Goal: Information Seeking & Learning: Learn about a topic

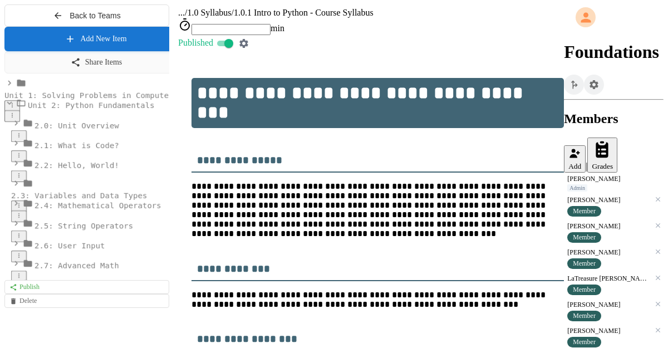
select select "*******"
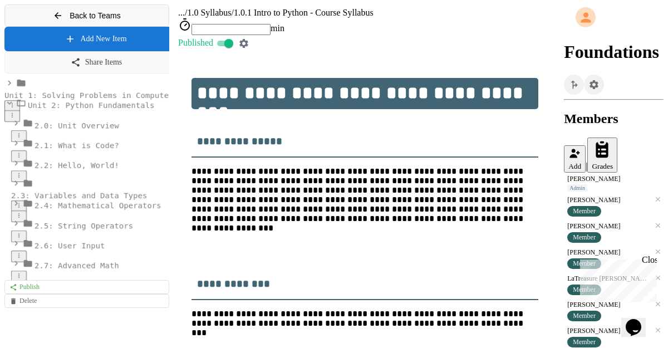
click at [56, 21] on icon at bounding box center [58, 16] width 10 height 10
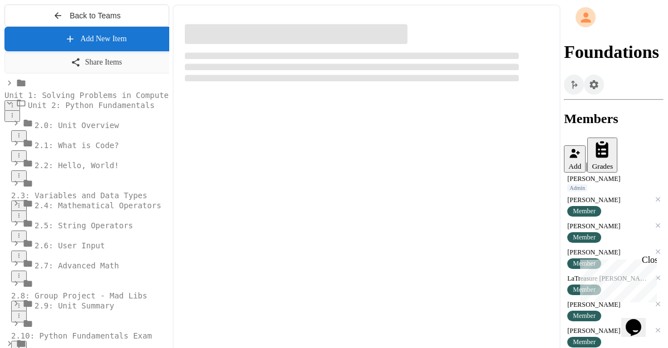
select select "*******"
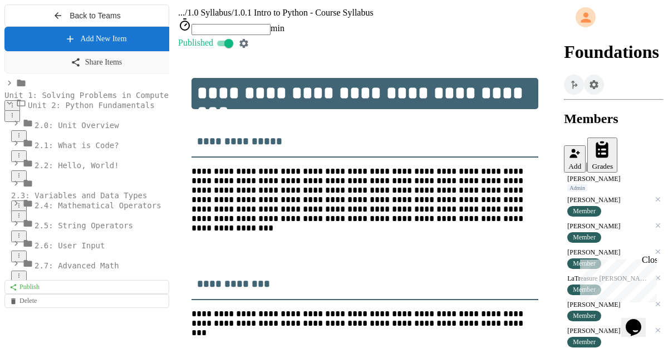
scroll to position [105, 0]
click at [650, 260] on div "Close" at bounding box center [649, 262] width 14 height 14
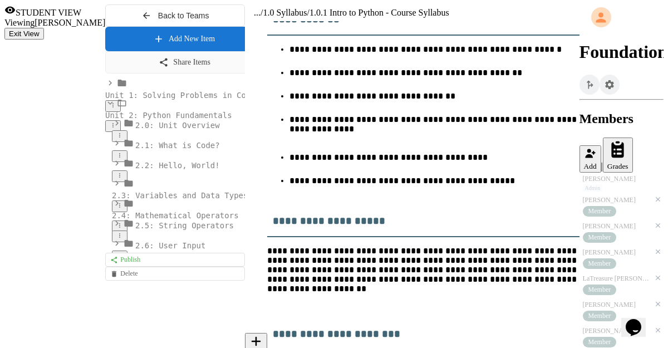
scroll to position [598, 0]
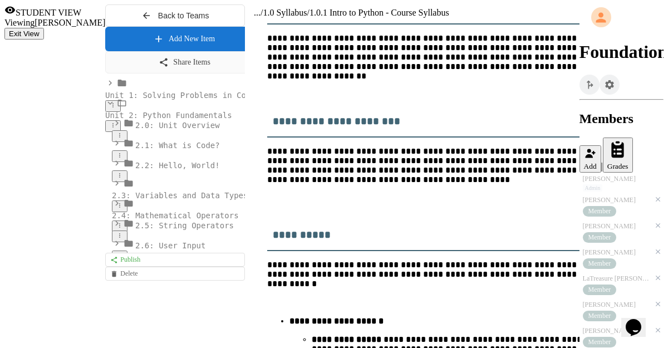
click at [105, 120] on span "Unit 2: Python Fundamentals" at bounding box center [168, 115] width 127 height 9
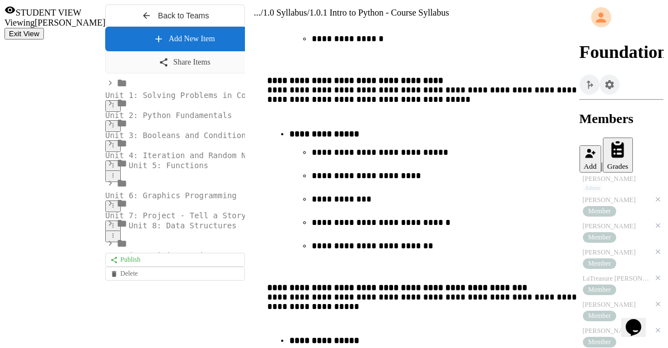
scroll to position [2528, 0]
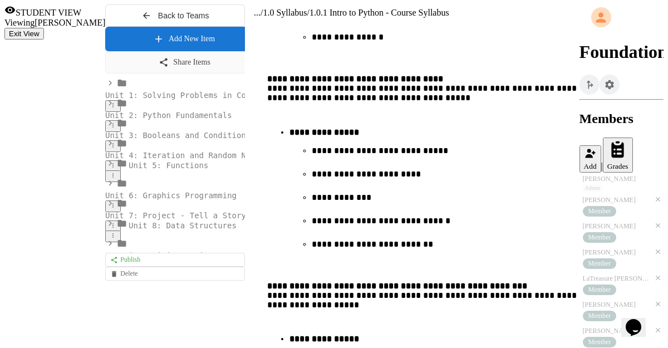
click at [105, 100] on span "Unit 1: Solving Problems in Computer Science" at bounding box center [208, 95] width 207 height 9
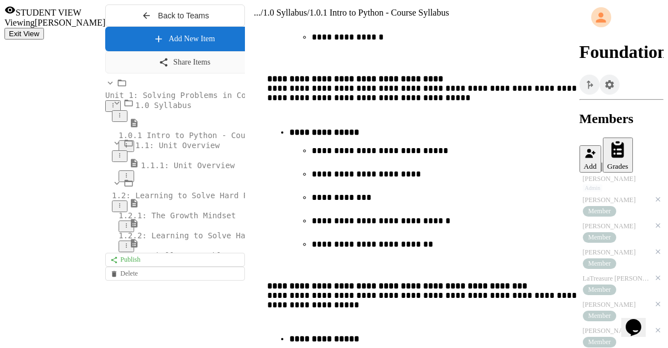
click at [141, 170] on span "1.1.1: Unit Overview" at bounding box center [188, 165] width 94 height 9
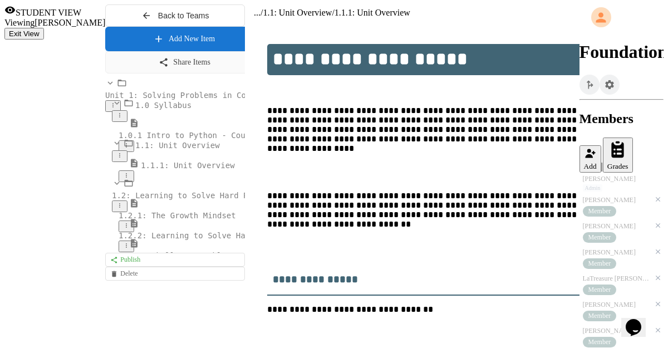
click at [112, 200] on span "1.2: Learning to Solve Hard Problems" at bounding box center [196, 195] width 169 height 9
click at [141, 170] on span "1.1.1: Unit Overview" at bounding box center [188, 165] width 94 height 9
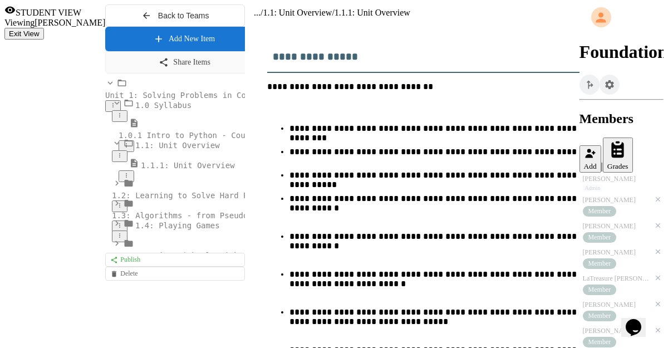
scroll to position [223, 0]
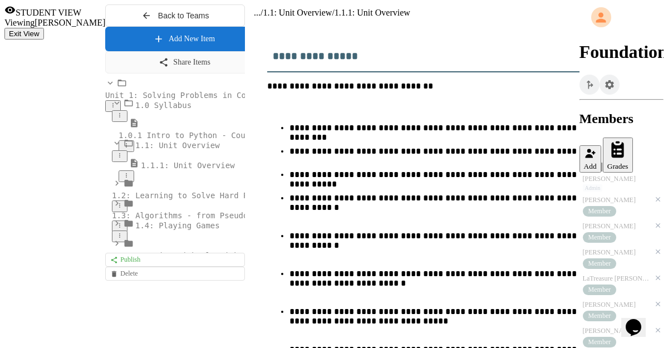
click at [105, 212] on div "1.2: Learning to Solve Hard Problems" at bounding box center [175, 195] width 140 height 34
click at [119, 220] on span "1.2.1: The Growth Mindset" at bounding box center [177, 215] width 117 height 9
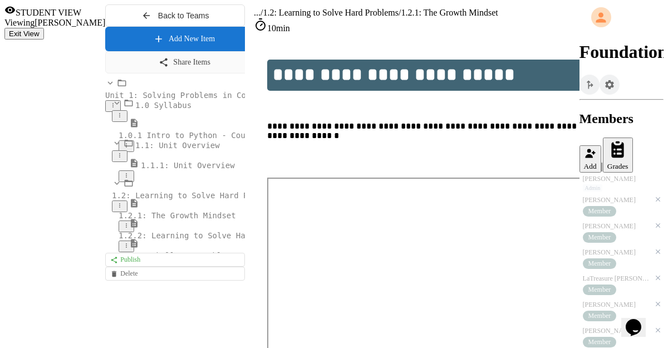
click at [119, 140] on span "1.0.1 Intro to Python - Course Syllabus" at bounding box center [210, 135] width 183 height 9
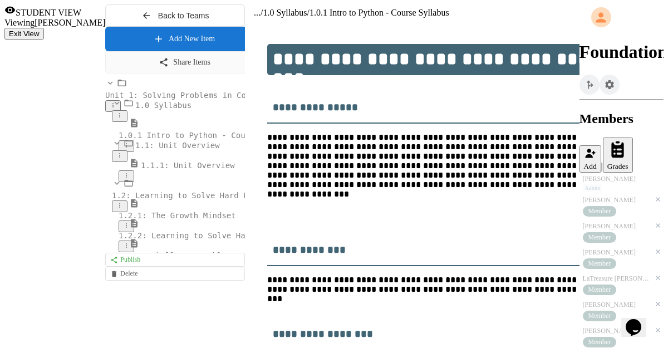
click at [135, 110] on span "1.0 Syllabus" at bounding box center [163, 105] width 56 height 9
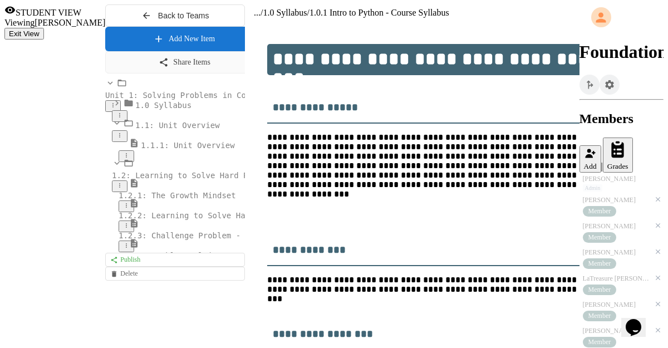
click at [44, 28] on button "Exit View" at bounding box center [24, 34] width 40 height 12
select select "*******"
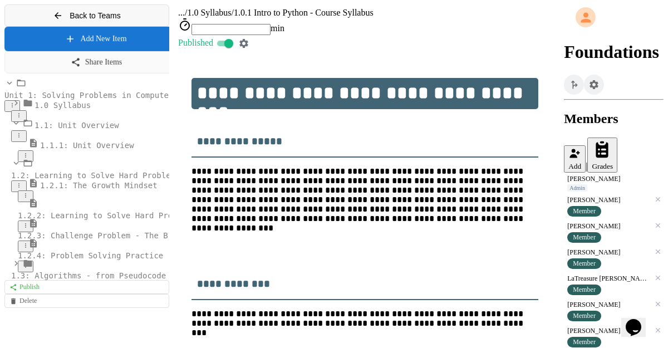
click at [109, 20] on span "Back to Teams" at bounding box center [95, 15] width 51 height 9
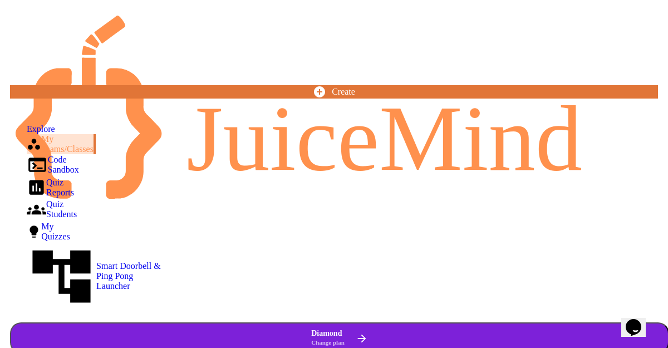
drag, startPoint x: 294, startPoint y: 139, endPoint x: 215, endPoint y: 141, distance: 79.1
type input "*******"
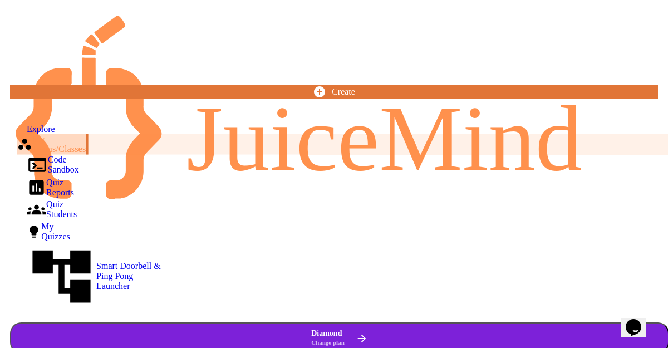
click at [77, 135] on div "My Teams/Classes" at bounding box center [51, 144] width 69 height 21
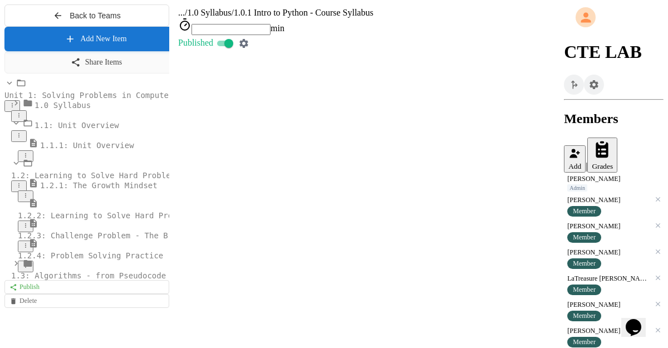
select select "*******"
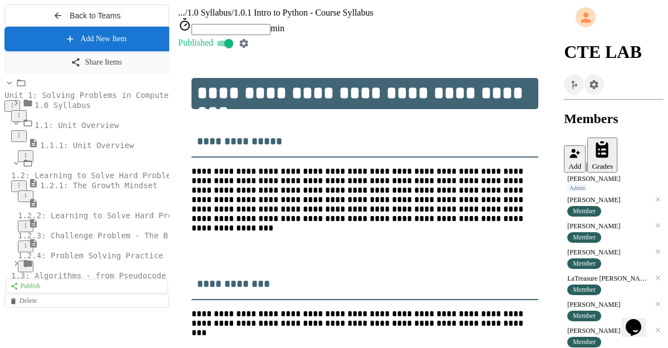
click at [38, 293] on link "Publish" at bounding box center [87, 285] width 163 height 14
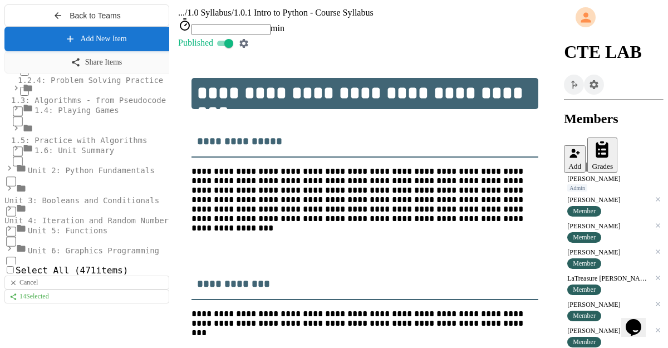
scroll to position [168, 0]
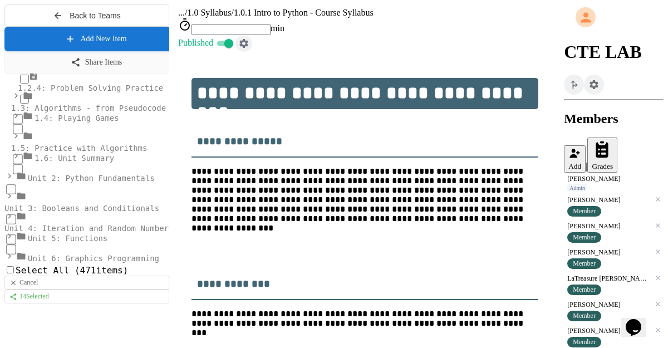
click at [249, 38] on icon "button" at bounding box center [243, 43] width 11 height 11
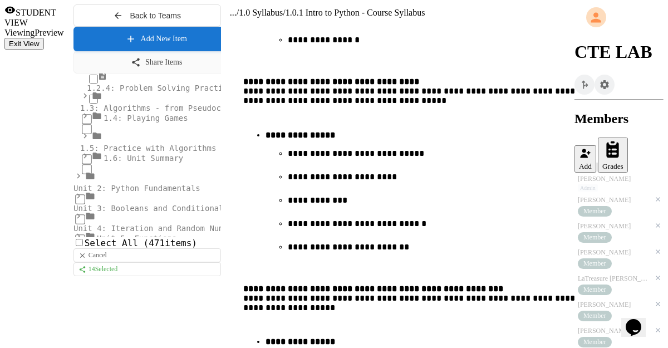
scroll to position [2528, 0]
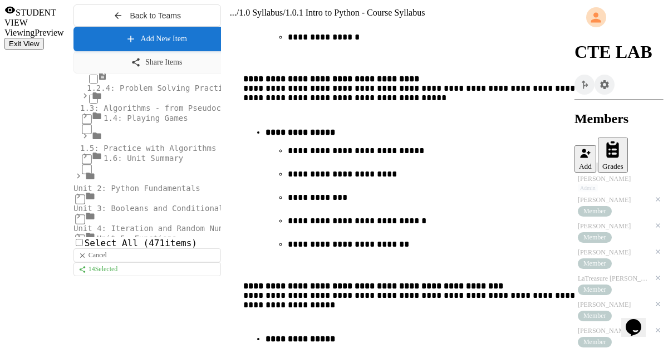
click at [44, 38] on button "Exit View" at bounding box center [24, 44] width 40 height 12
select select "*******"
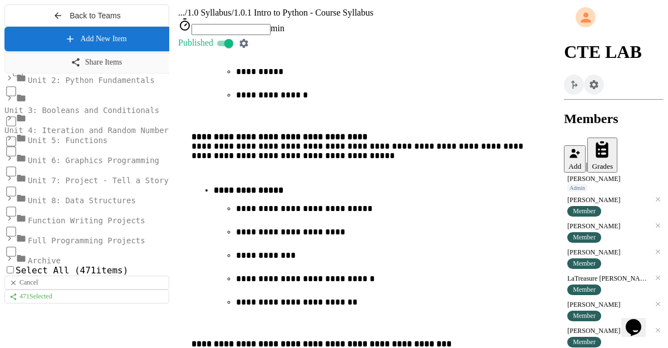
scroll to position [279, 0]
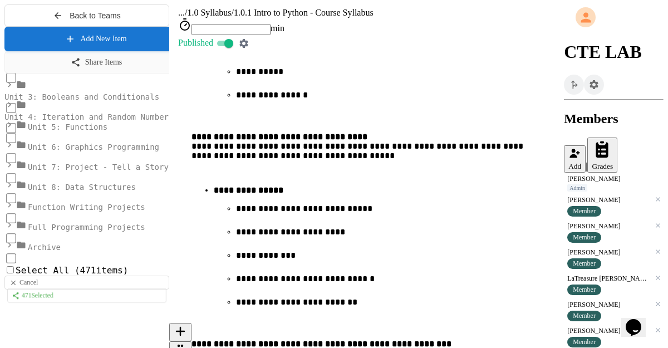
click at [130, 302] on link "471 Selected" at bounding box center [86, 295] width 159 height 14
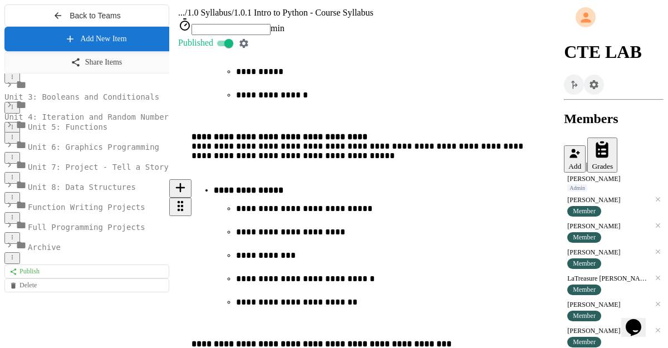
scroll to position [263, 0]
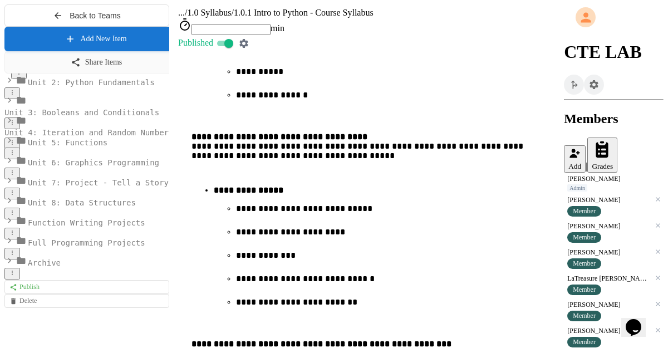
click at [8, 263] on icon at bounding box center [9, 260] width 3 height 5
click at [19, 266] on icon at bounding box center [20, 260] width 13 height 10
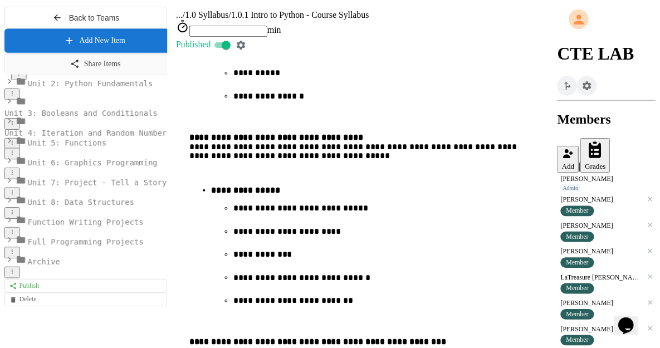
scroll to position [116, 0]
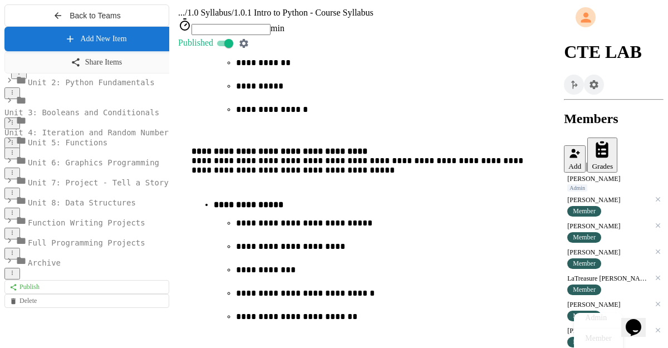
scroll to position [2519, 0]
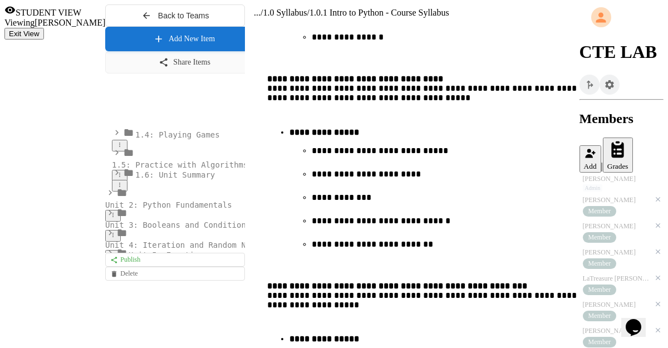
scroll to position [24, 0]
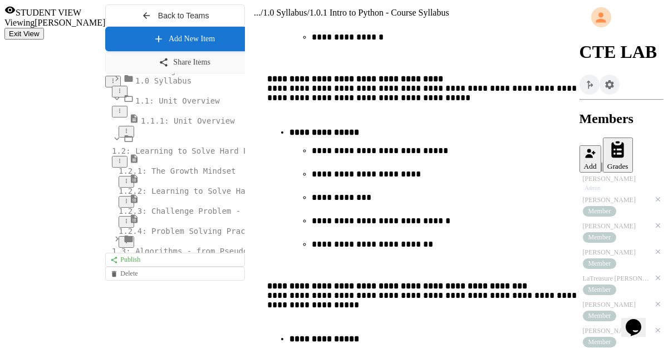
click at [112, 155] on span "1.2: Learning to Solve Hard Problems" at bounding box center [196, 150] width 169 height 9
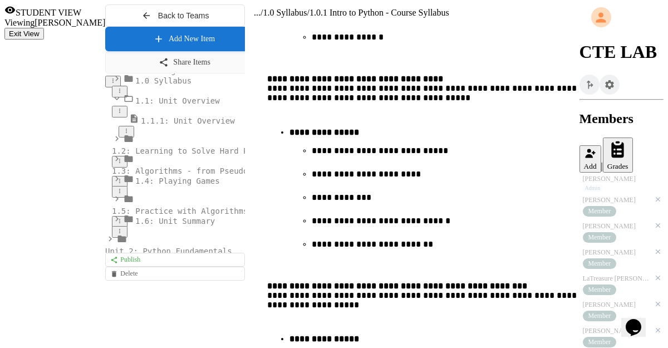
click at [112, 155] on span "1.2: Learning to Solve Hard Problems" at bounding box center [196, 150] width 169 height 9
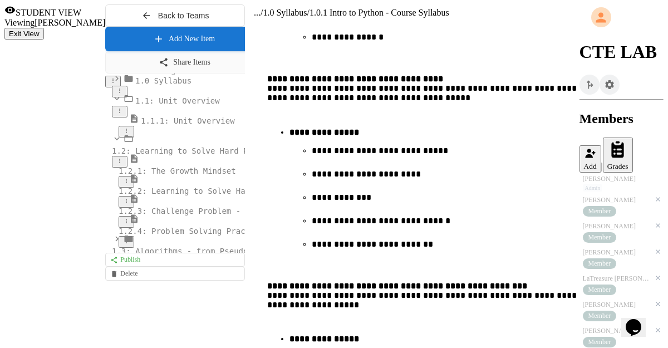
click at [119, 175] on span "1.2.1: The Growth Mindset" at bounding box center [177, 170] width 117 height 9
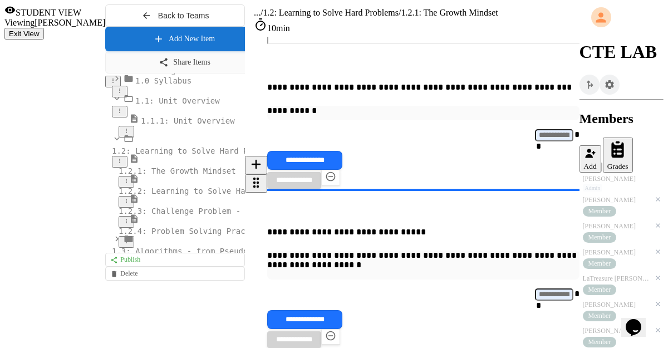
scroll to position [884, 0]
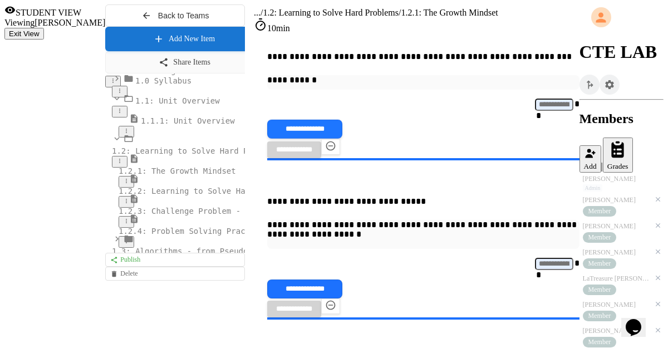
click at [342, 123] on button "**********" at bounding box center [304, 129] width 75 height 19
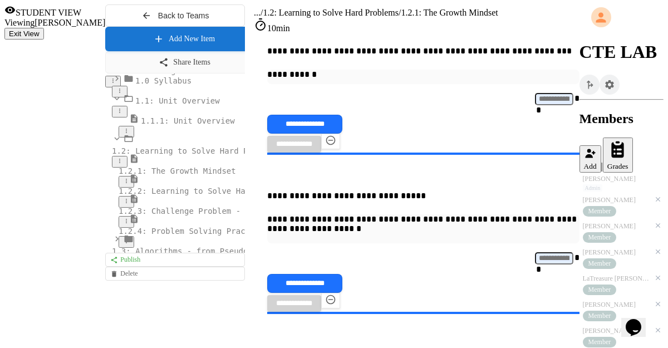
click at [44, 28] on button "Exit View" at bounding box center [24, 34] width 40 height 12
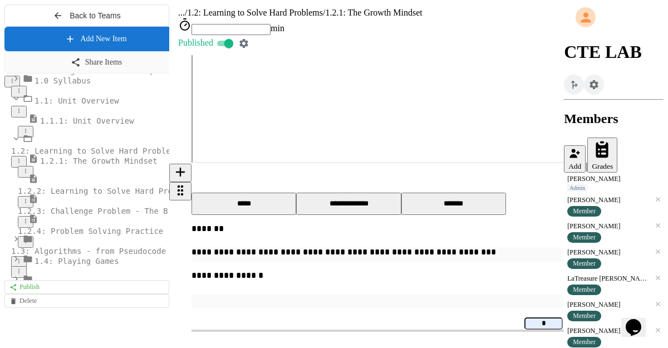
scroll to position [755, 0]
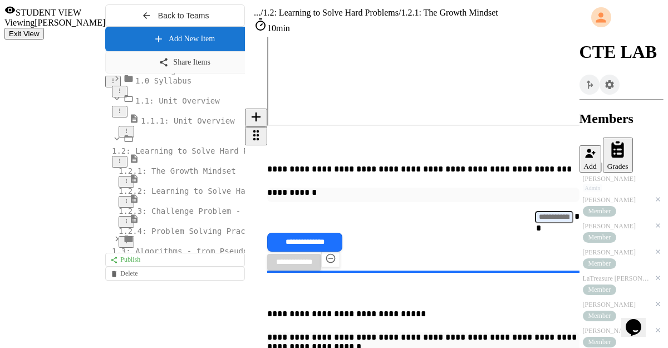
scroll to position [780, 0]
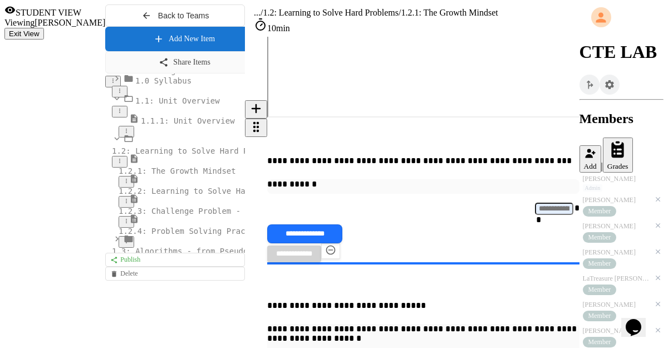
click at [535, 215] on input at bounding box center [554, 209] width 38 height 12
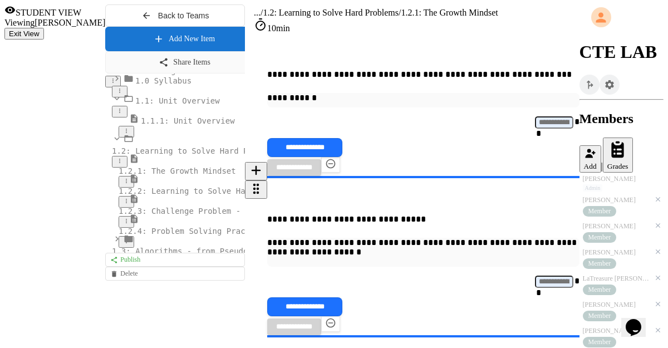
scroll to position [893, 0]
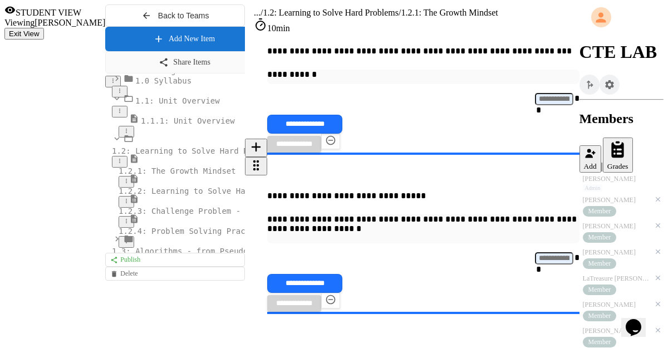
type input "*"
click at [342, 114] on button "**********" at bounding box center [304, 123] width 75 height 19
drag, startPoint x: 518, startPoint y: 116, endPoint x: 483, endPoint y: 156, distance: 53.3
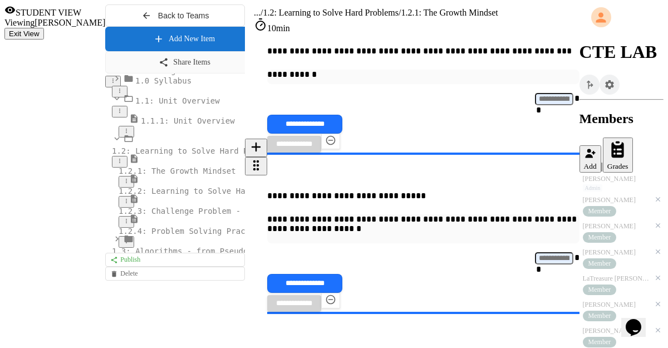
click at [535, 264] on input at bounding box center [554, 258] width 38 height 12
click at [119, 215] on span "1.2.3: Challenge Problem - The Bridge" at bounding box center [206, 211] width 174 height 9
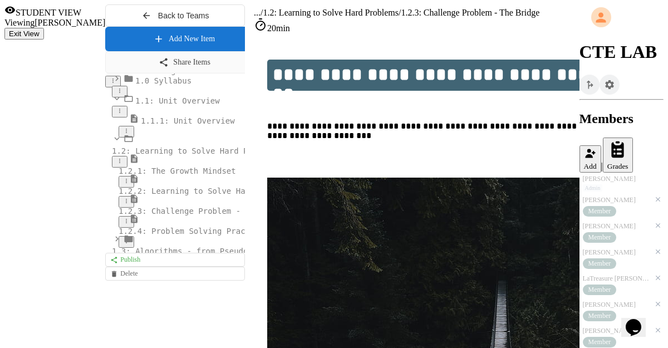
click at [44, 28] on button "Exit View" at bounding box center [24, 34] width 40 height 12
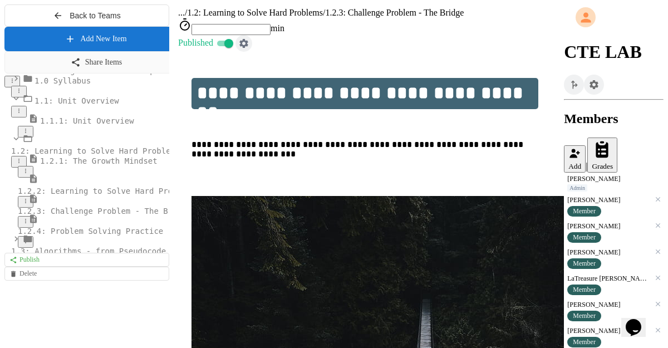
click at [248, 39] on icon "button" at bounding box center [243, 43] width 9 height 9
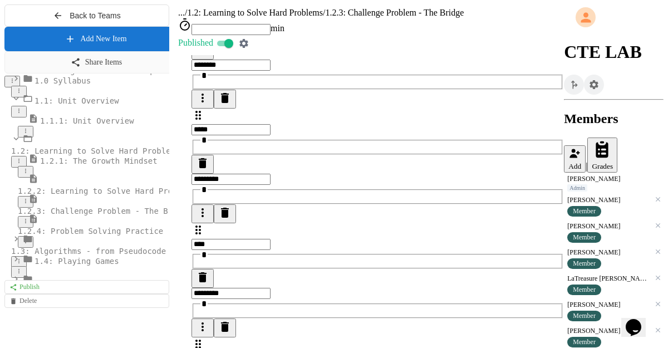
scroll to position [1235, 0]
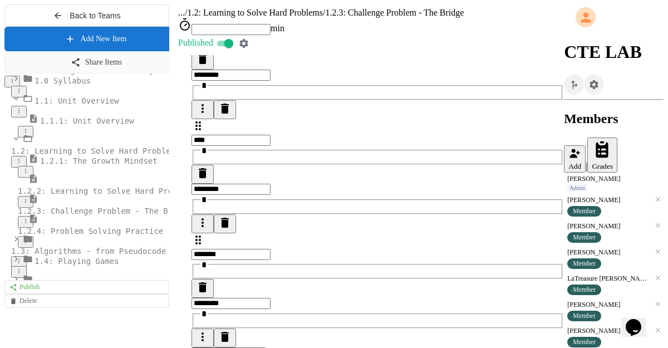
click at [99, 155] on span "1.2: Learning to Solve Hard Problems" at bounding box center [95, 150] width 169 height 9
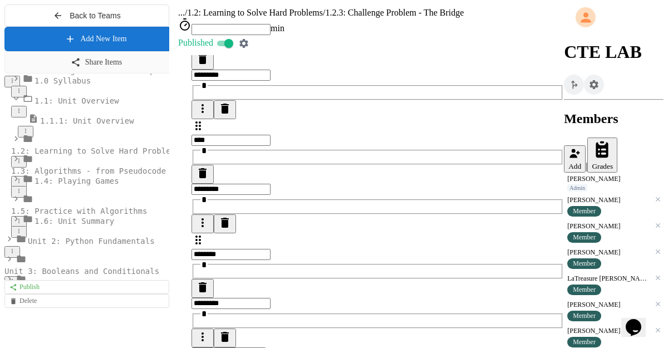
click at [100, 155] on span "1.2: Learning to Solve Hard Problems" at bounding box center [95, 150] width 169 height 9
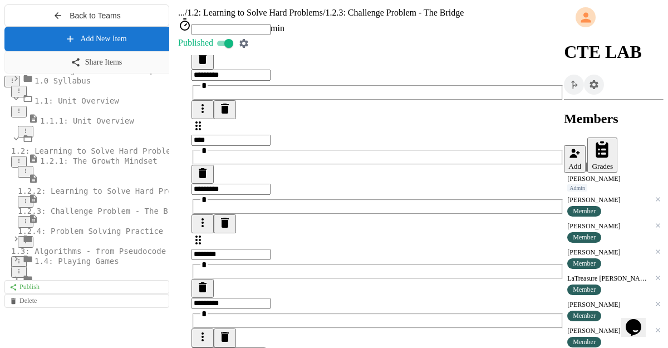
click at [100, 155] on span "1.2: Learning to Solve Hard Problems" at bounding box center [95, 150] width 169 height 9
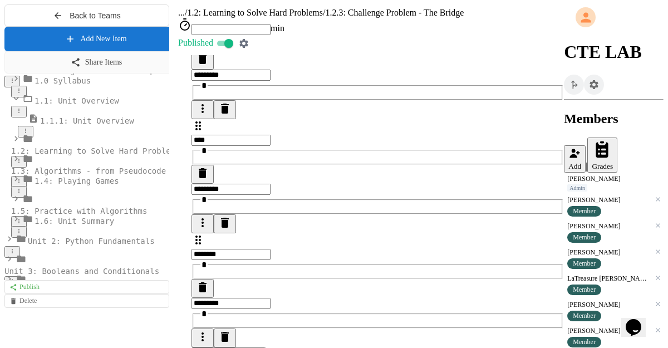
click at [58, 155] on span "1.2: Learning to Solve Hard Problems" at bounding box center [95, 150] width 169 height 9
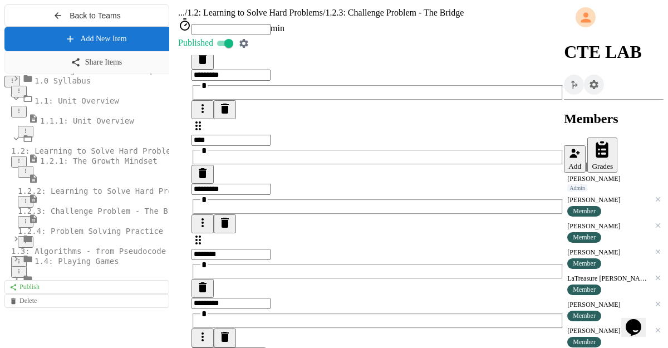
click at [63, 165] on span "1.2.1: The Growth Mindset" at bounding box center [98, 160] width 117 height 9
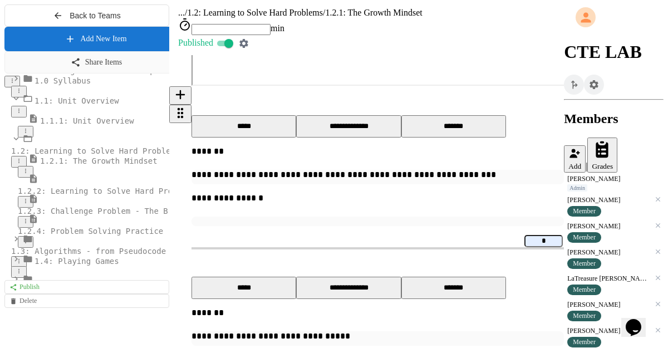
scroll to position [887, 0]
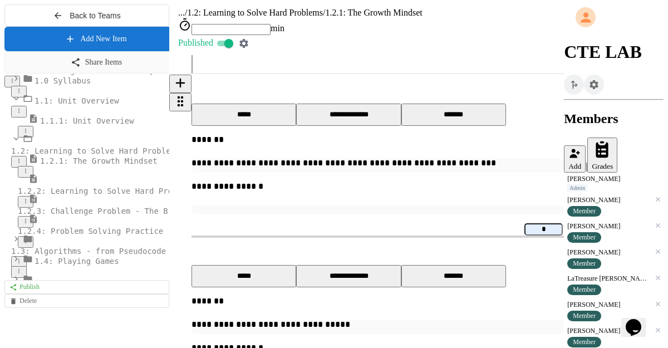
click at [524, 235] on input "*" at bounding box center [543, 229] width 38 height 12
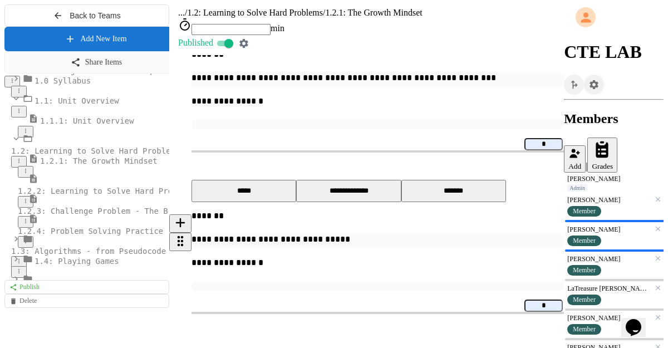
scroll to position [1069, 0]
type input "*"
click at [524, 299] on input "*" at bounding box center [543, 305] width 38 height 12
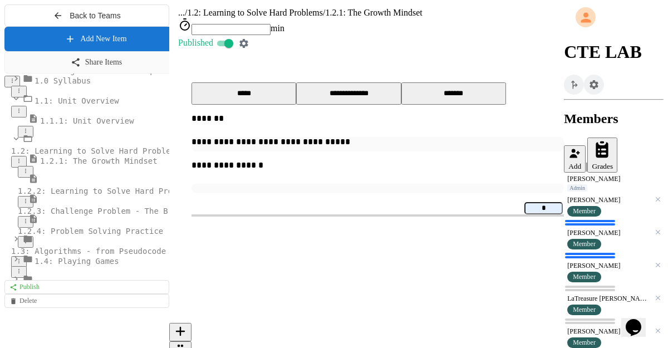
type input "*"
click at [431, 235] on p at bounding box center [377, 229] width 372 height 9
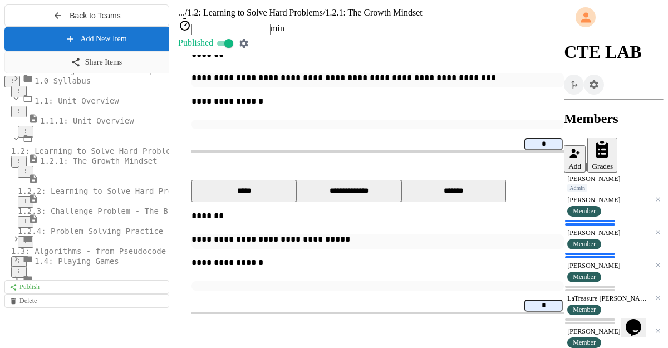
drag, startPoint x: 600, startPoint y: 318, endPoint x: 614, endPoint y: 314, distance: 14.3
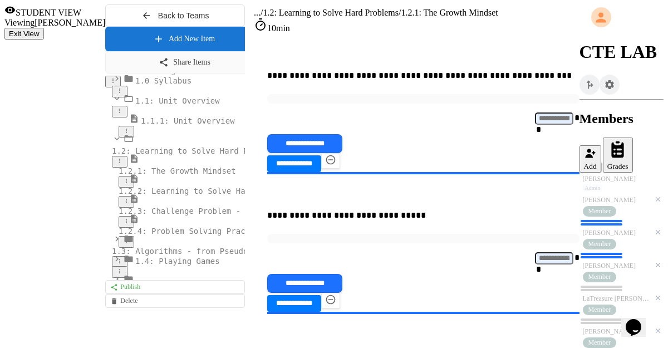
scroll to position [878, 0]
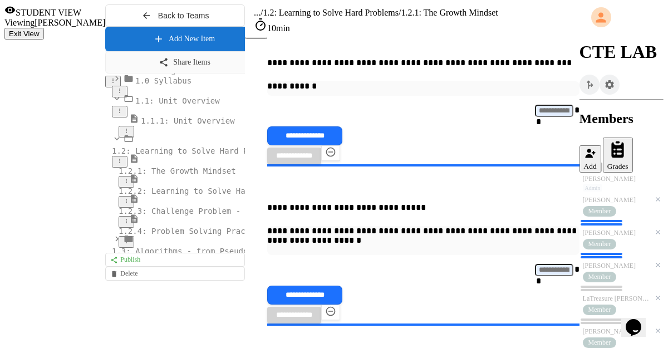
click at [535, 117] on input at bounding box center [554, 111] width 38 height 12
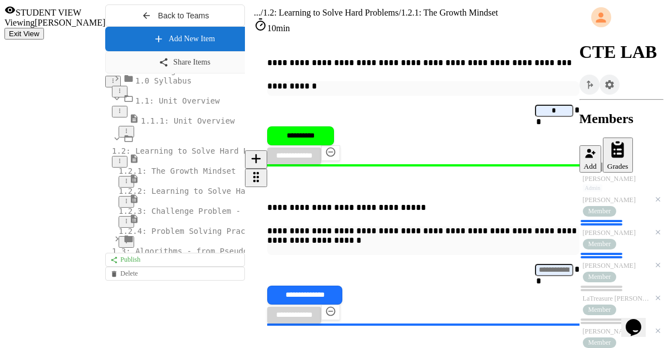
type input "*"
click at [535, 276] on input at bounding box center [554, 270] width 38 height 12
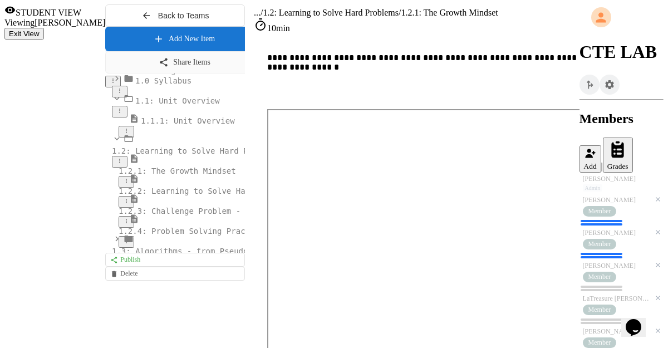
scroll to position [179, 0]
type input "*"
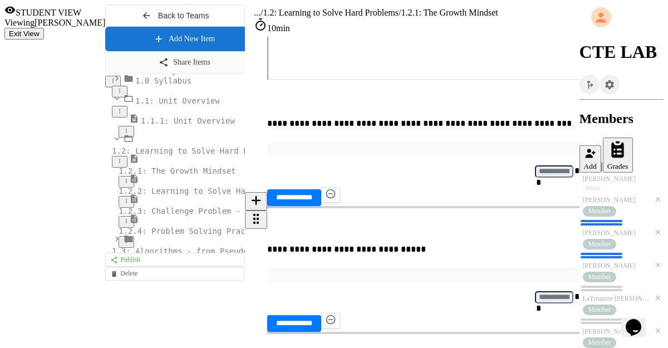
scroll to position [878, 0]
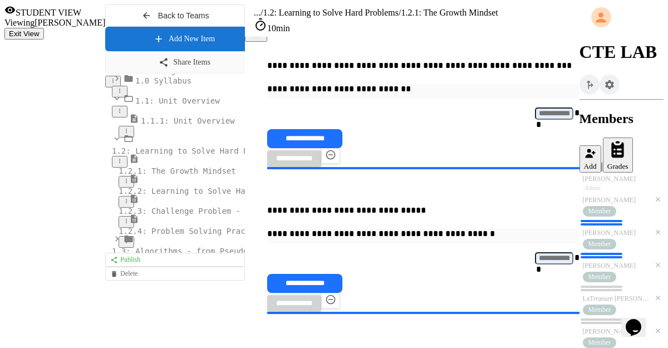
click at [535, 120] on input at bounding box center [554, 113] width 38 height 12
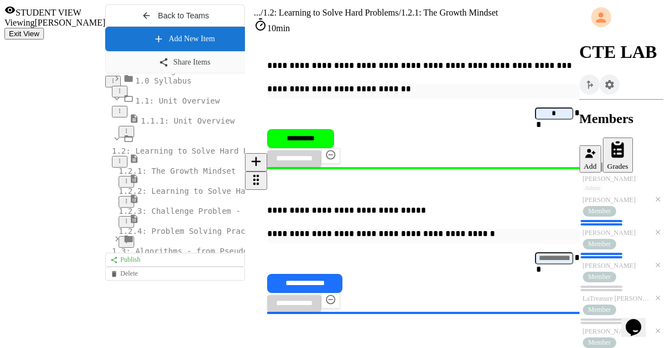
type input "*"
click at [535, 264] on input at bounding box center [554, 258] width 38 height 12
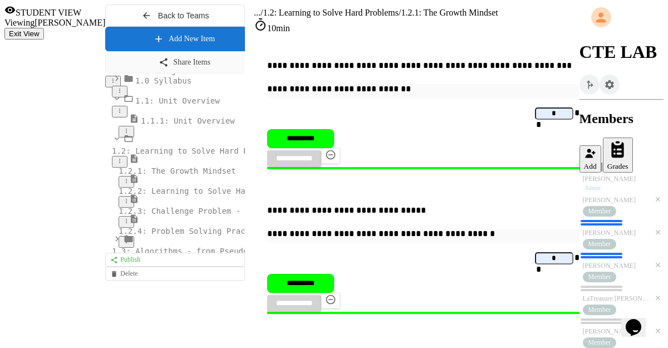
type input "*"
click at [597, 338] on span "Member" at bounding box center [599, 342] width 23 height 8
click at [601, 327] on div "[PERSON_NAME]" at bounding box center [616, 331] width 67 height 8
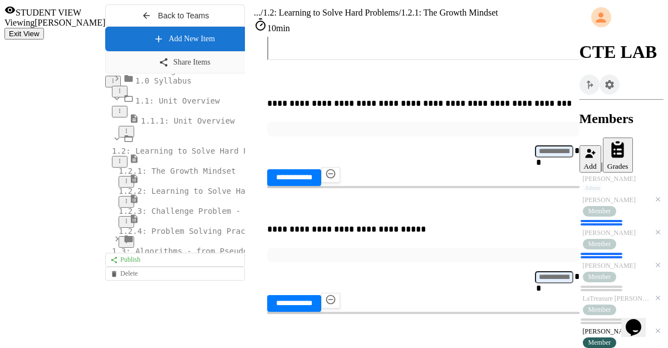
click at [614, 294] on div "LaTreasure [PERSON_NAME]" at bounding box center [616, 298] width 67 height 8
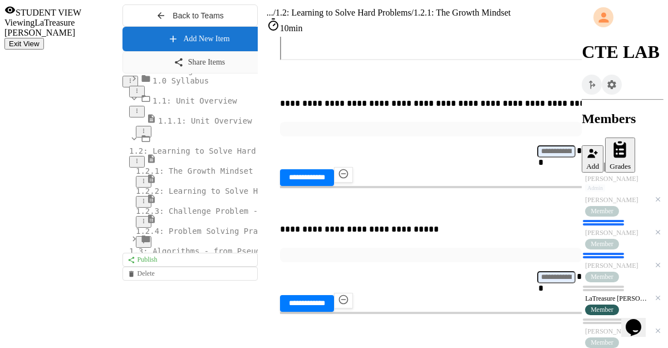
click at [594, 262] on div "[PERSON_NAME]" at bounding box center [617, 266] width 65 height 8
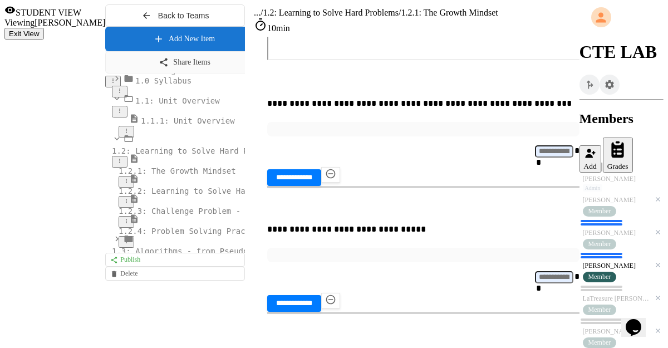
scroll to position [109, 0]
click at [589, 229] on div "[PERSON_NAME]" at bounding box center [616, 233] width 67 height 8
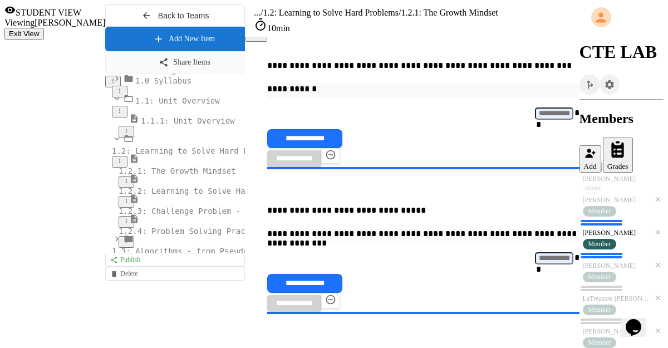
click at [535, 120] on input at bounding box center [554, 113] width 38 height 12
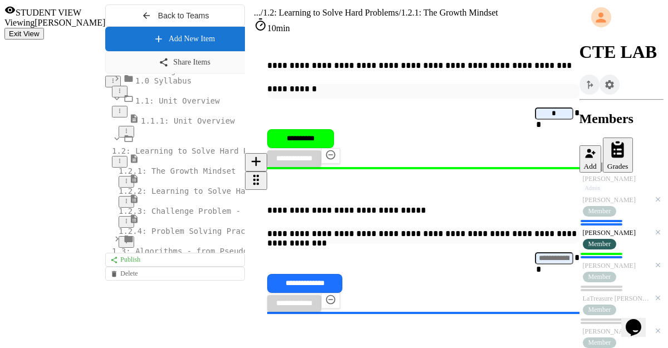
type input "*"
click at [535, 264] on input at bounding box center [554, 258] width 38 height 12
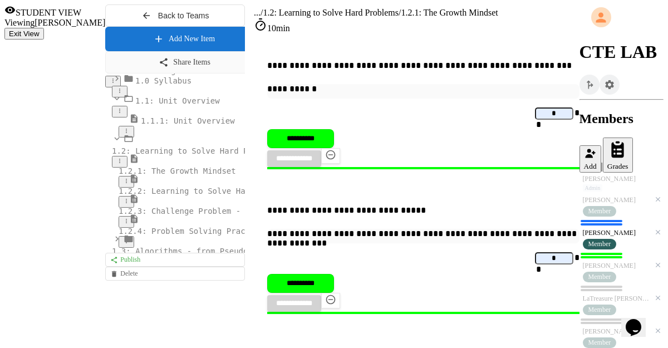
type input "*"
click at [614, 205] on div "Member" at bounding box center [611, 210] width 56 height 11
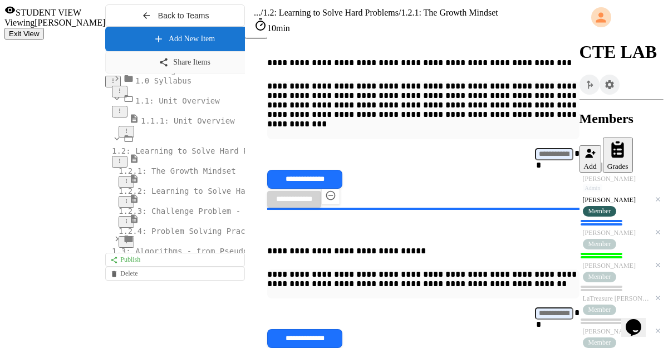
click at [535, 160] on input at bounding box center [554, 154] width 38 height 12
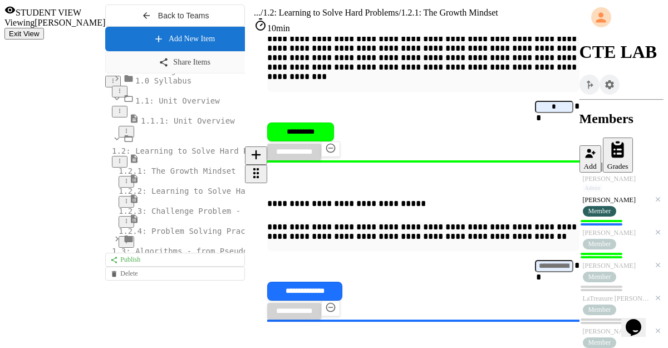
scroll to position [936, 0]
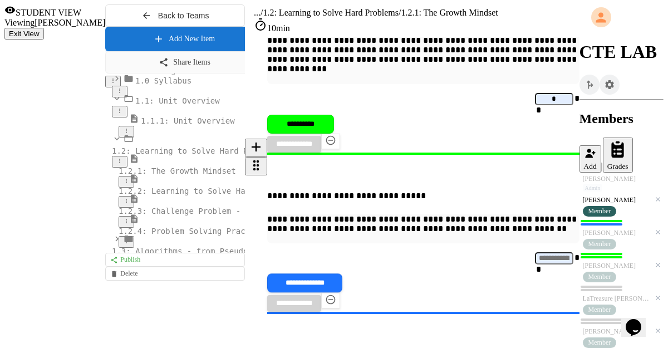
type input "*"
drag, startPoint x: 316, startPoint y: 274, endPoint x: 329, endPoint y: 273, distance: 13.4
click at [535, 264] on input at bounding box center [554, 258] width 38 height 12
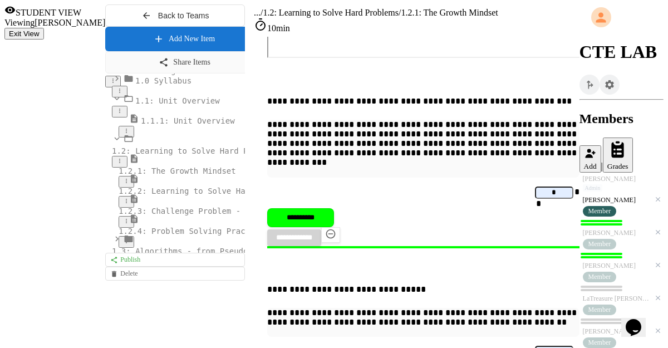
scroll to position [0, 0]
type input "*"
click at [119, 195] on span "1.2.2: Learning to Solve Hard Problems" at bounding box center [208, 190] width 178 height 9
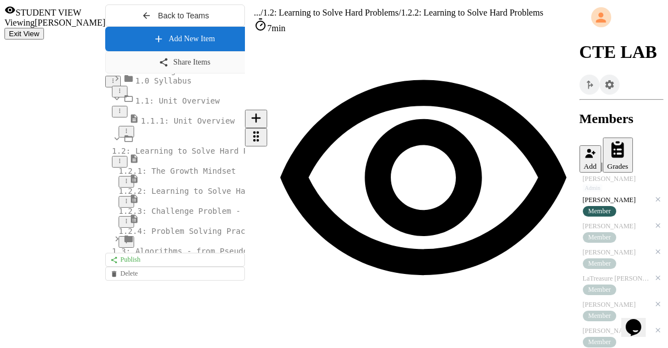
scroll to position [1143, 0]
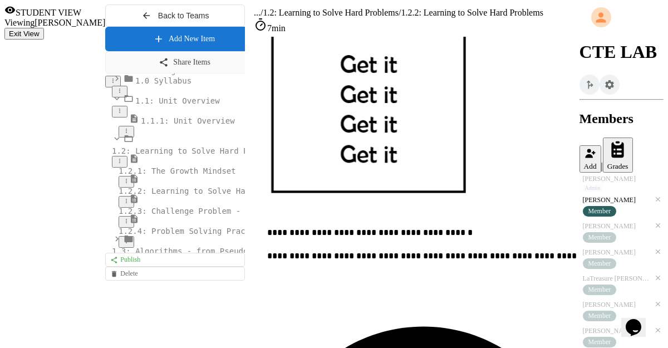
scroll to position [812, 0]
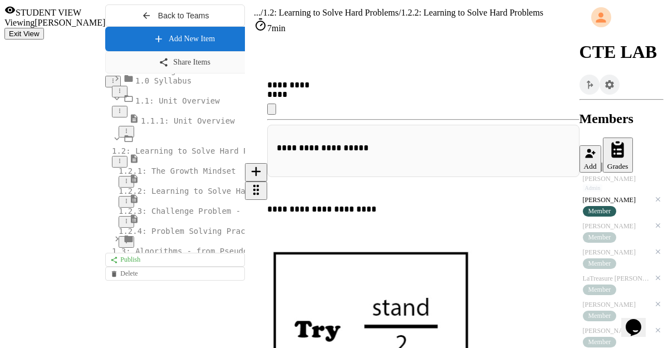
scroll to position [1403, 0]
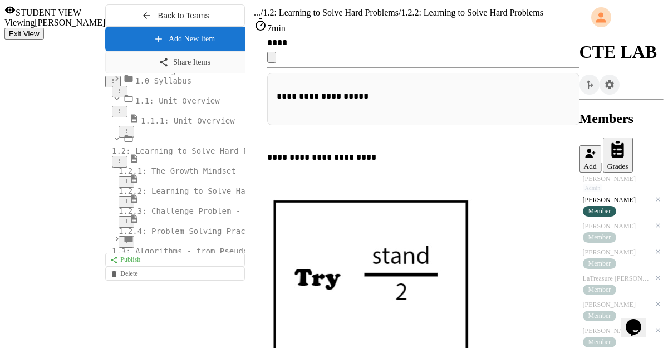
click at [44, 28] on button "Exit View" at bounding box center [24, 34] width 40 height 12
select select "***"
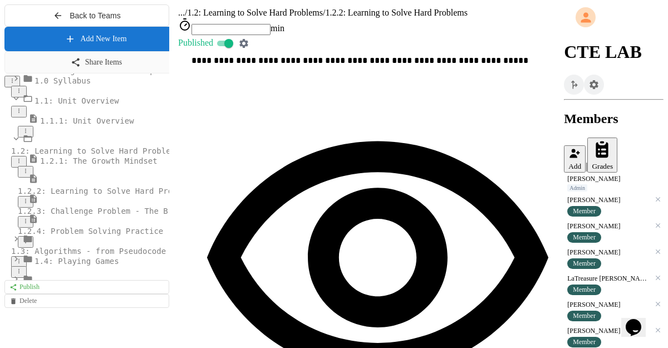
scroll to position [1259, 0]
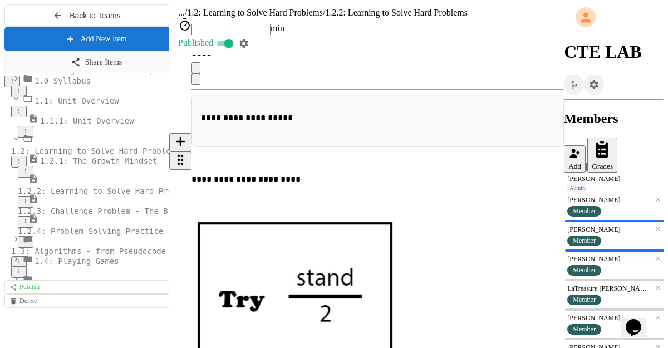
scroll to position [1515, 0]
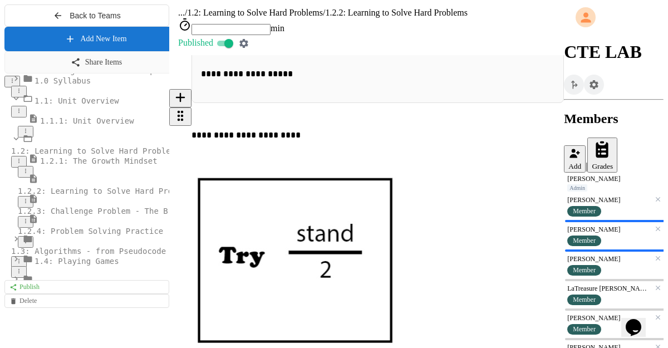
type input "*"
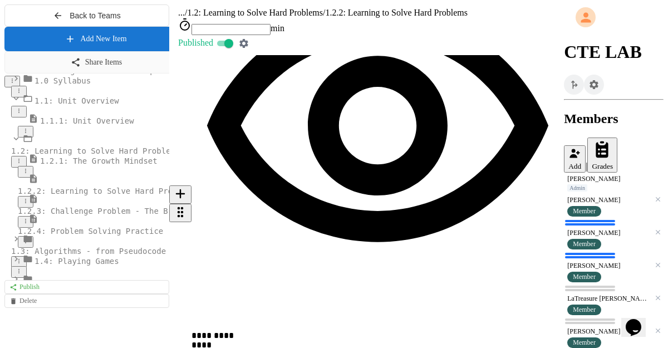
scroll to position [1178, 0]
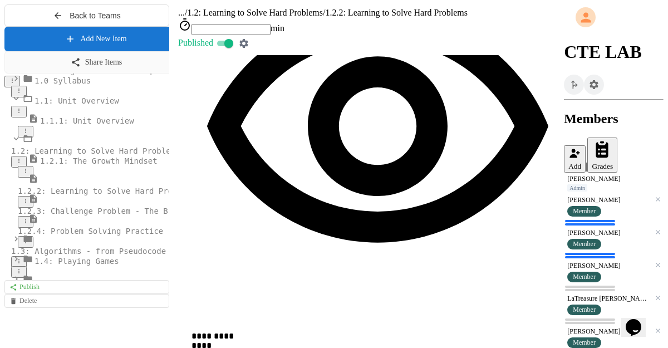
type input "*"
click at [620, 196] on div "[PERSON_NAME]" at bounding box center [608, 200] width 83 height 8
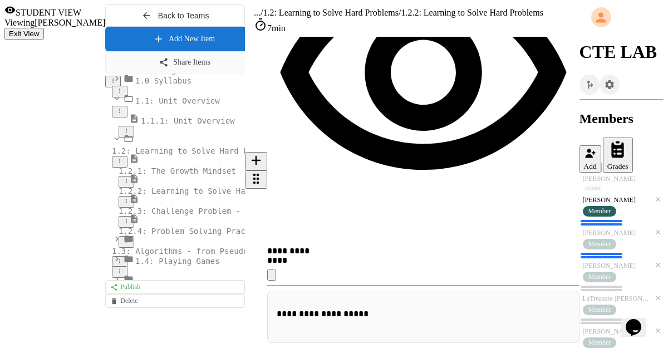
scroll to position [1190, 0]
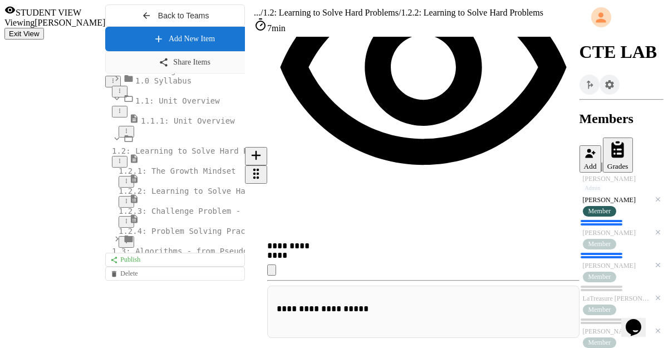
drag, startPoint x: 318, startPoint y: 297, endPoint x: 341, endPoint y: 299, distance: 22.4
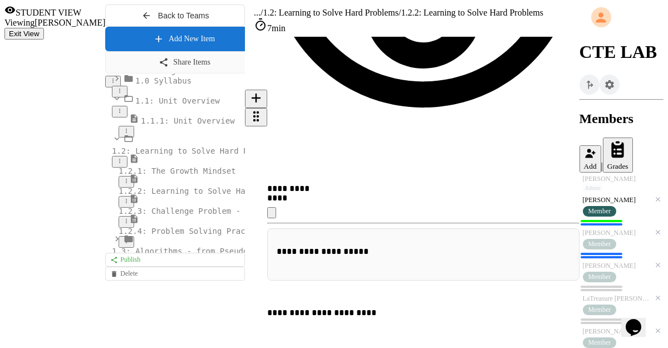
scroll to position [1379, 0]
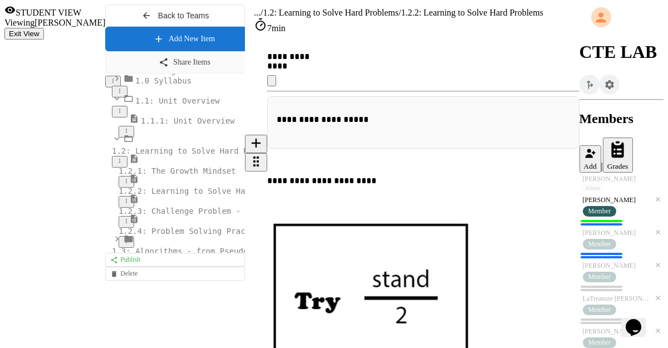
type input "*"
drag, startPoint x: 323, startPoint y: 288, endPoint x: 349, endPoint y: 290, distance: 26.2
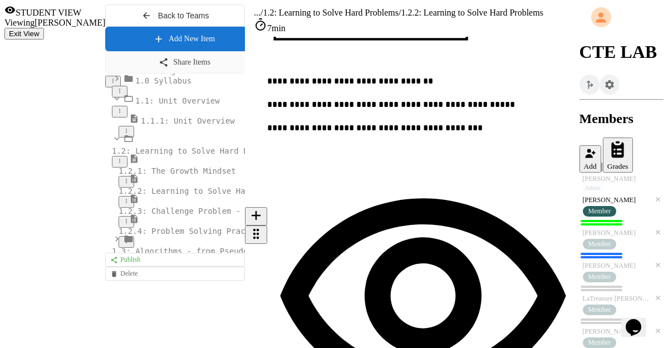
scroll to position [1733, 0]
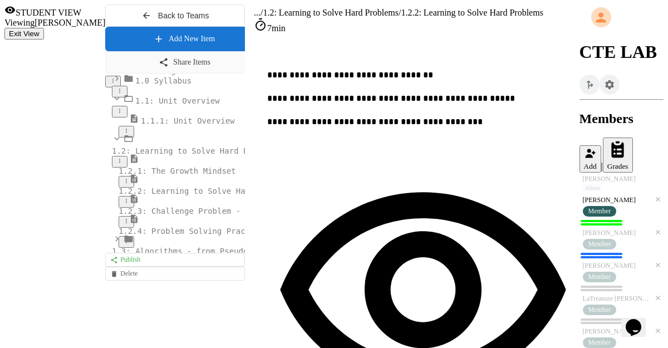
type input "*"
click at [598, 229] on div "[PERSON_NAME]" at bounding box center [616, 233] width 67 height 8
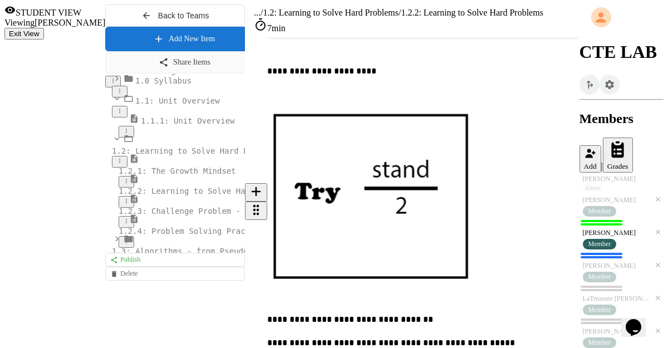
scroll to position [1479, 0]
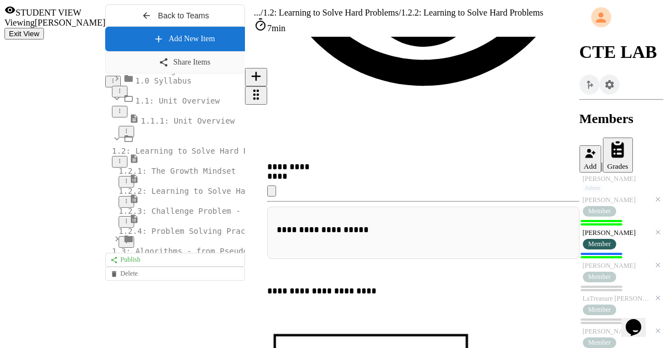
type input "*"
click at [603, 271] on div "[PERSON_NAME] Member" at bounding box center [621, 271] width 84 height 25
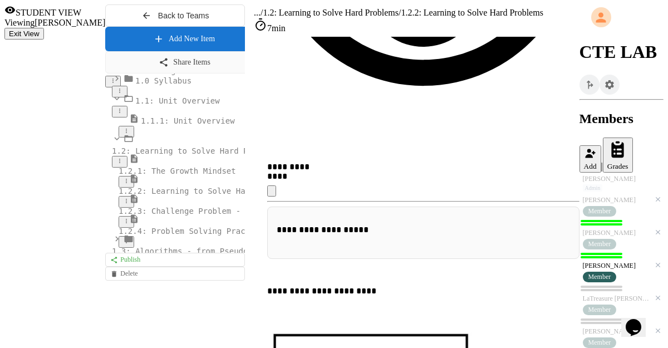
scroll to position [16, 0]
click at [598, 294] on div "LaTreasure [PERSON_NAME]" at bounding box center [616, 298] width 67 height 8
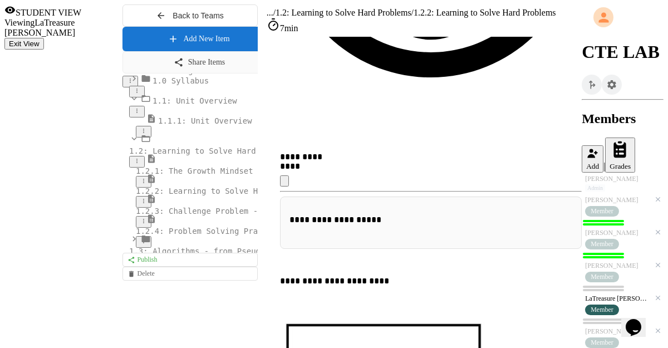
scroll to position [90, 0]
click at [603, 338] on span "Member" at bounding box center [602, 342] width 23 height 8
click at [607, 327] on div "[PERSON_NAME]" at bounding box center [617, 331] width 65 height 8
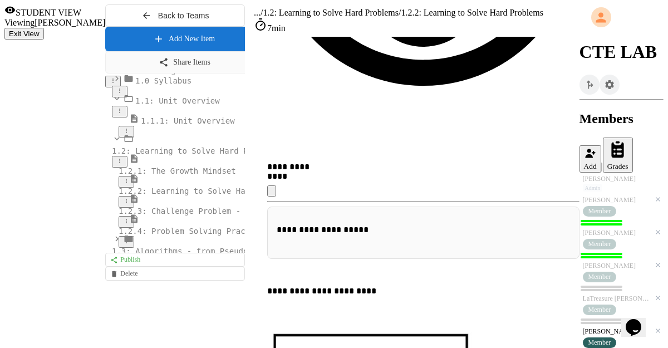
scroll to position [106, 0]
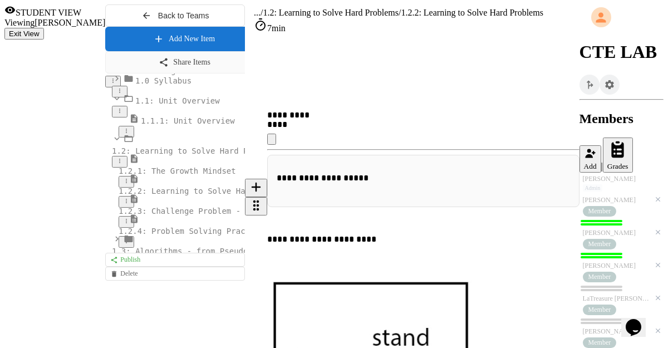
scroll to position [1344, 0]
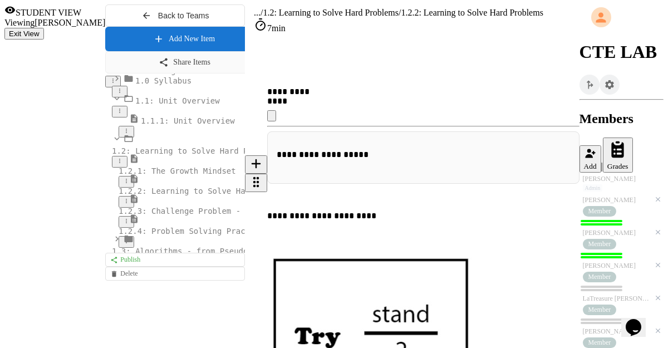
type input "*"
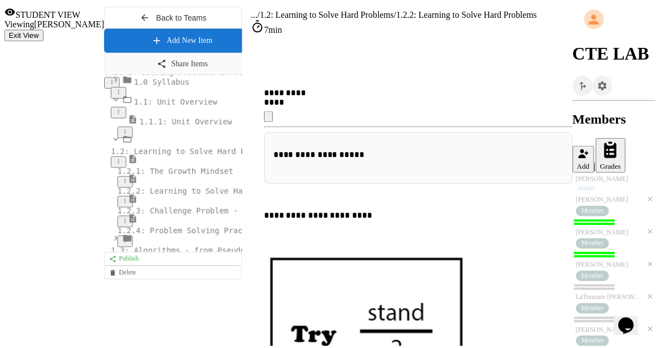
scroll to position [138, 0]
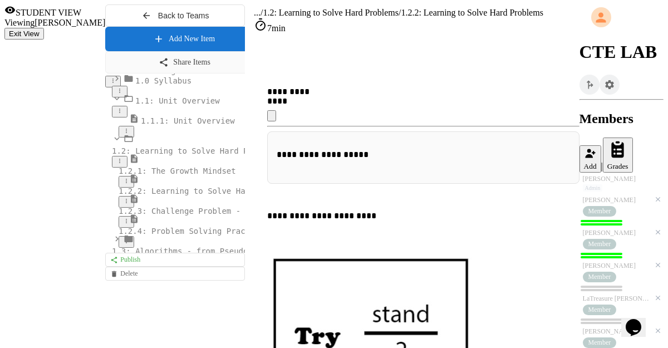
type input "*"
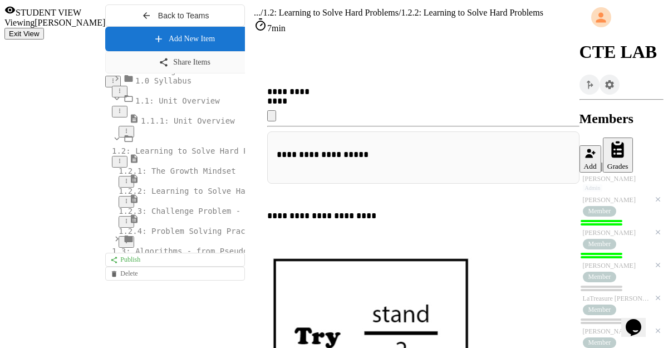
scroll to position [179, 0]
type input "*"
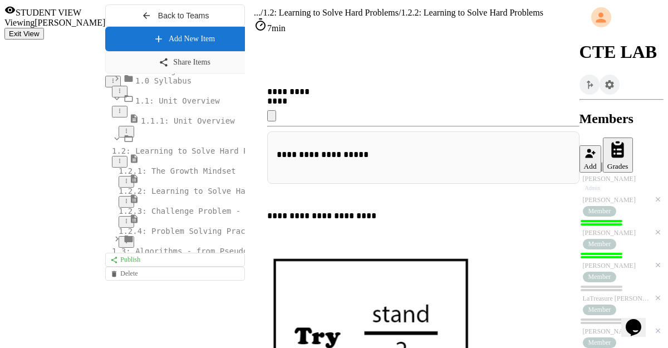
type input "*"
click at [618, 205] on div "Member" at bounding box center [611, 210] width 56 height 11
click at [605, 294] on div "LaTreasure [PERSON_NAME]" at bounding box center [616, 298] width 67 height 8
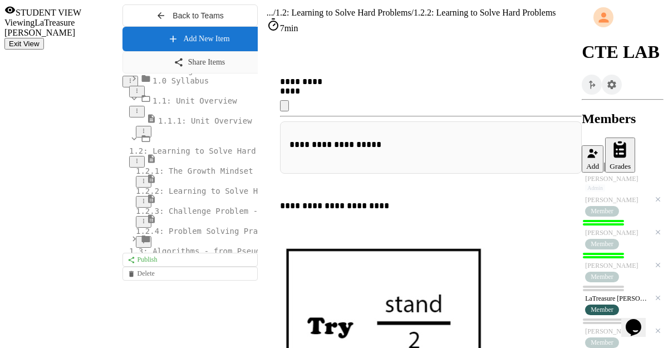
click at [136, 175] on span "1.2.1: The Growth Mindset" at bounding box center [194, 170] width 117 height 9
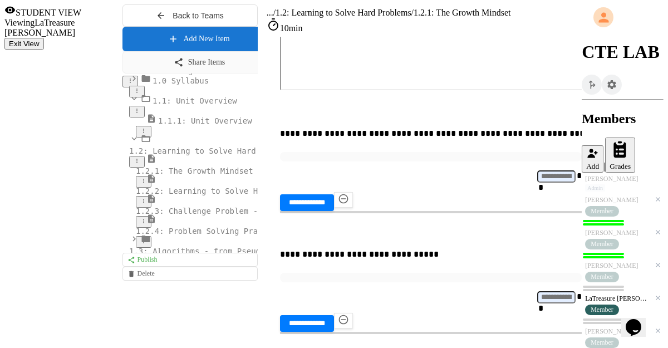
scroll to position [139, 0]
click at [614, 327] on div "[PERSON_NAME]" at bounding box center [617, 331] width 65 height 8
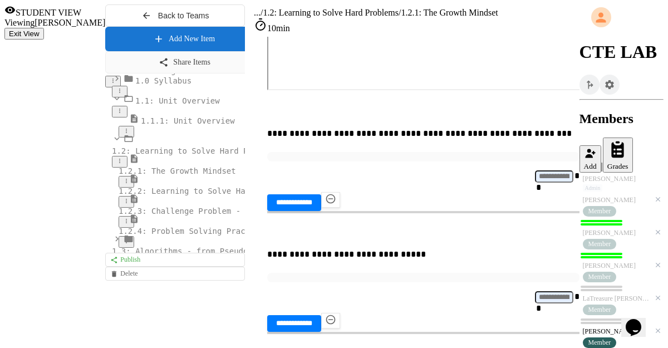
scroll to position [141, 0]
